Goal: Information Seeking & Learning: Learn about a topic

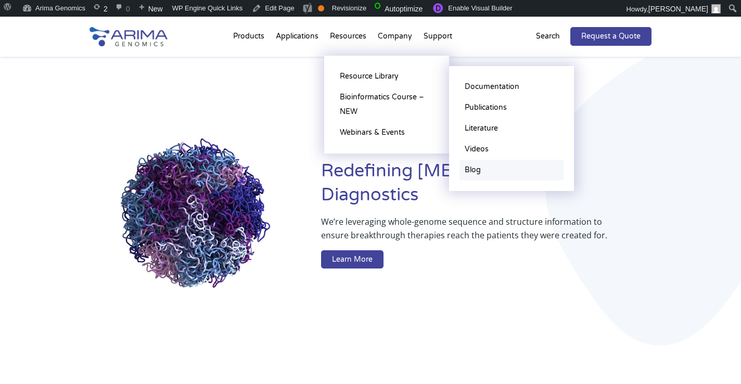
click at [479, 166] on link "Blog" at bounding box center [512, 170] width 104 height 21
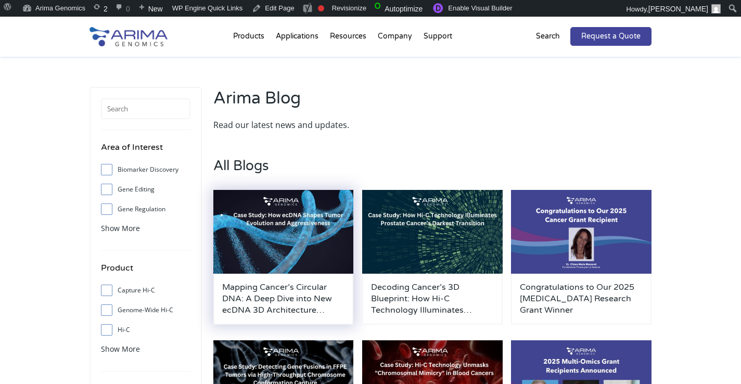
click at [256, 215] on img at bounding box center [283, 232] width 141 height 84
